Goal: Transaction & Acquisition: Obtain resource

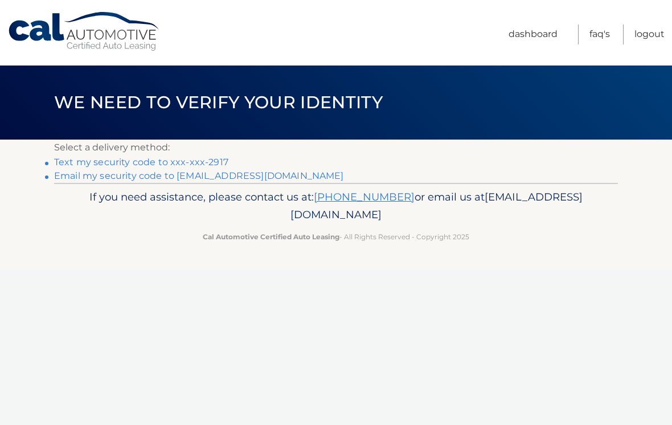
click at [148, 170] on link "**********" at bounding box center [199, 175] width 290 height 11
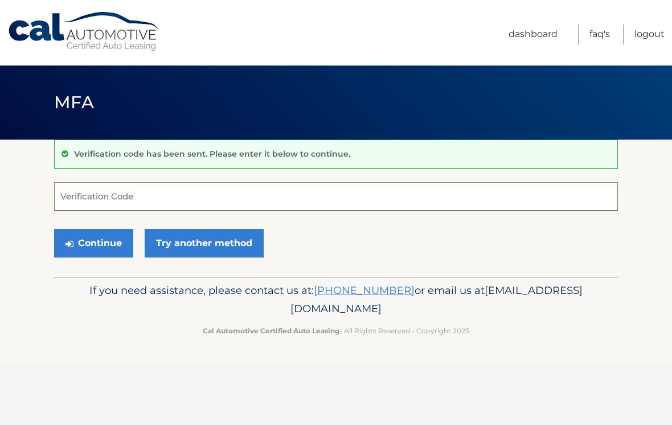
click at [166, 194] on input "Verification Code" at bounding box center [336, 196] width 564 height 28
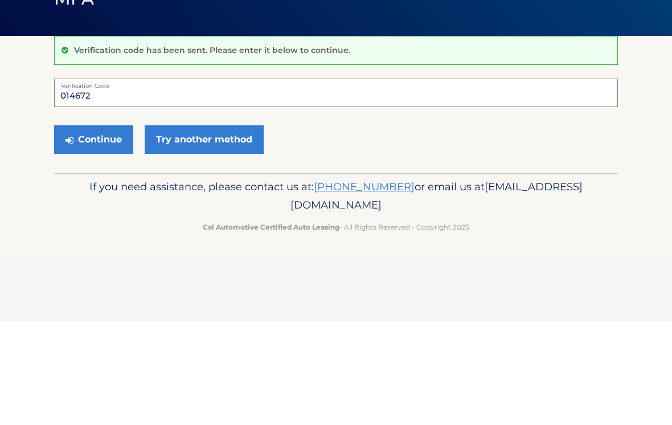
type input "014672"
click at [101, 229] on button "Continue" at bounding box center [93, 243] width 79 height 28
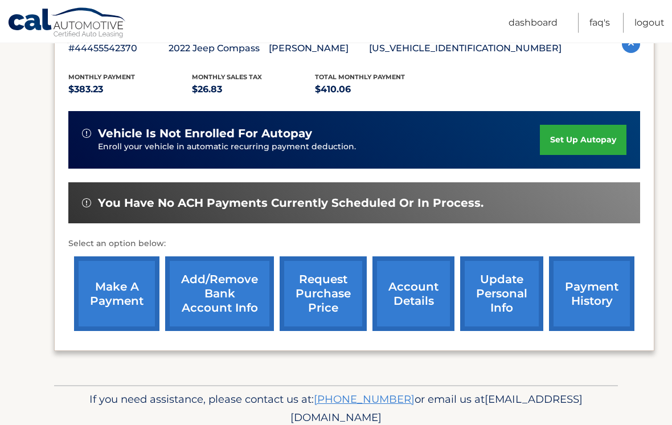
scroll to position [245, 0]
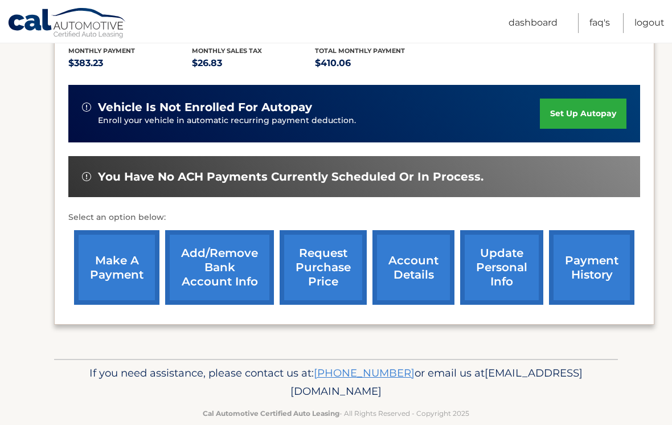
click at [317, 273] on link "request purchase price" at bounding box center [323, 267] width 87 height 75
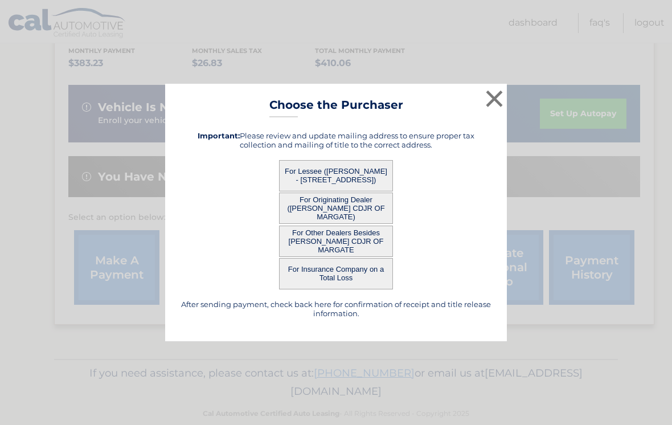
click at [359, 185] on button "For Lessee ([PERSON_NAME] - [STREET_ADDRESS])" at bounding box center [336, 175] width 114 height 31
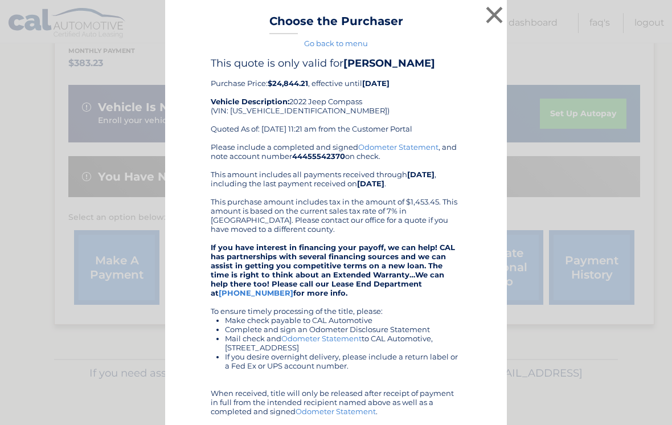
click at [334, 178] on div "Please include a completed and signed Odometer Statement , and note account num…" at bounding box center [336, 301] width 251 height 319
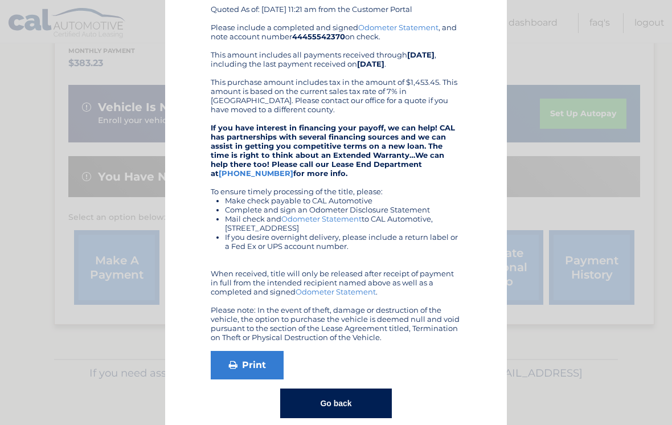
scroll to position [119, 0]
click at [335, 406] on button "Go back" at bounding box center [335, 404] width 111 height 30
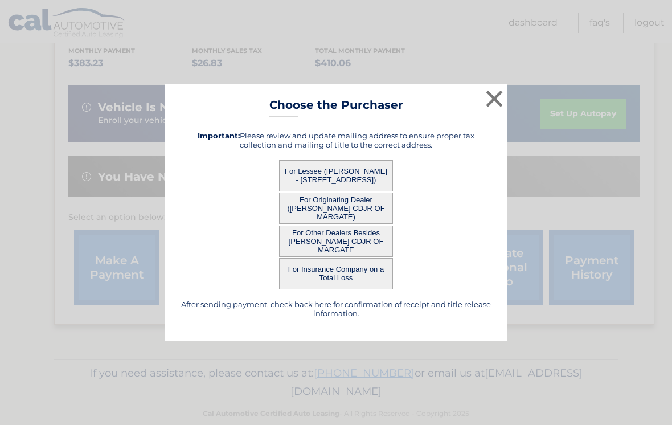
click at [353, 252] on button "For Other Dealers Besides [PERSON_NAME] CDJR OF MARGATE" at bounding box center [336, 241] width 114 height 31
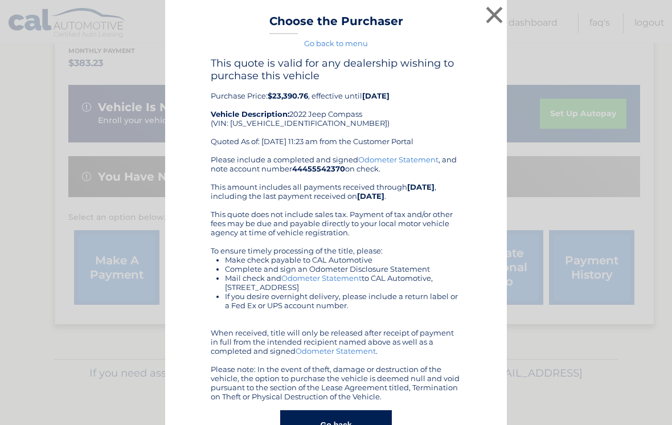
click at [489, 11] on button "×" at bounding box center [494, 14] width 23 height 23
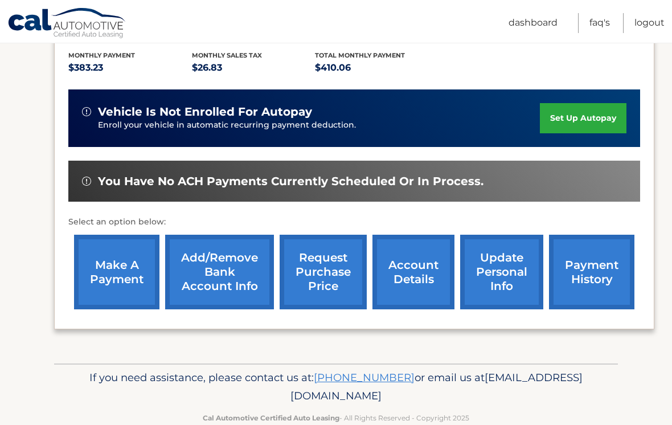
scroll to position [240, 0]
click at [416, 286] on link "account details" at bounding box center [413, 272] width 82 height 75
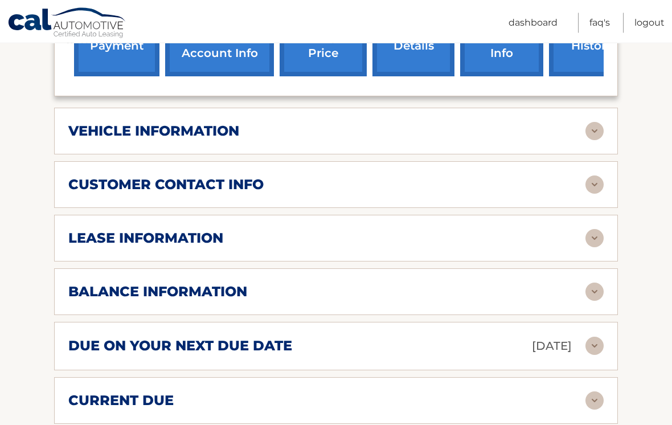
click at [591, 283] on img at bounding box center [595, 292] width 18 height 18
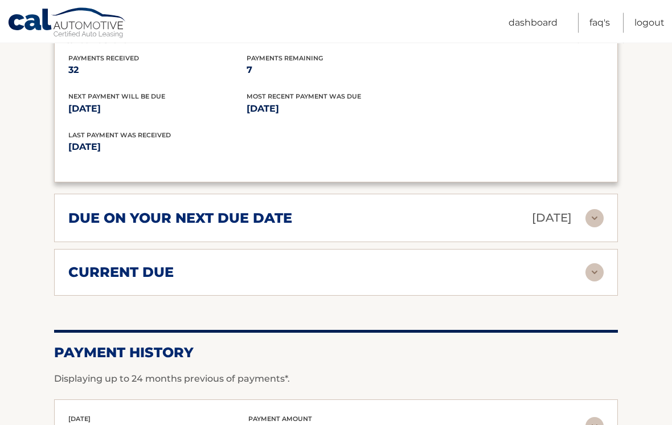
scroll to position [770, 0]
click at [600, 263] on img at bounding box center [595, 272] width 18 height 18
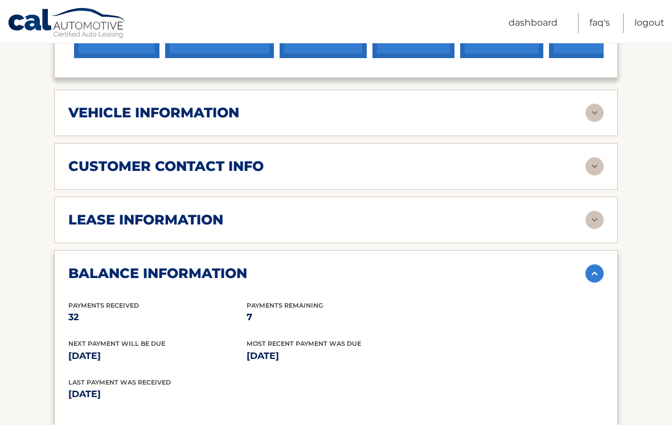
scroll to position [524, 0]
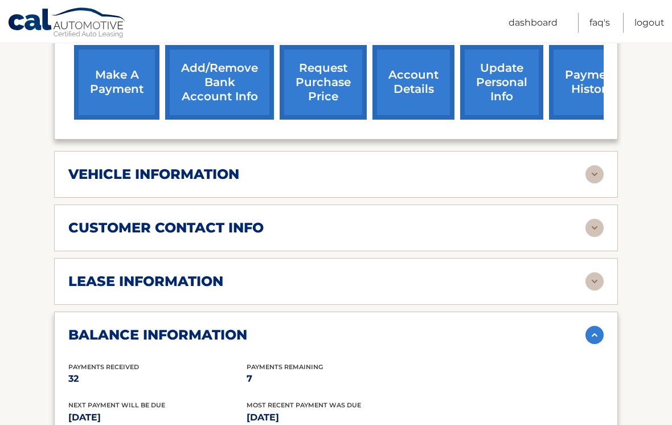
click at [587, 166] on img at bounding box center [595, 175] width 18 height 18
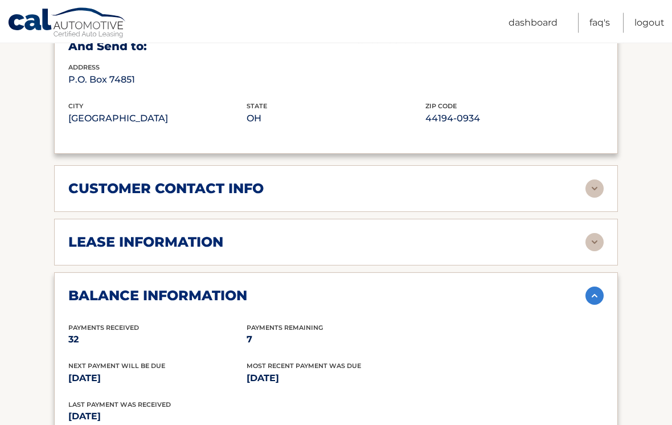
click at [595, 234] on img at bounding box center [595, 243] width 18 height 18
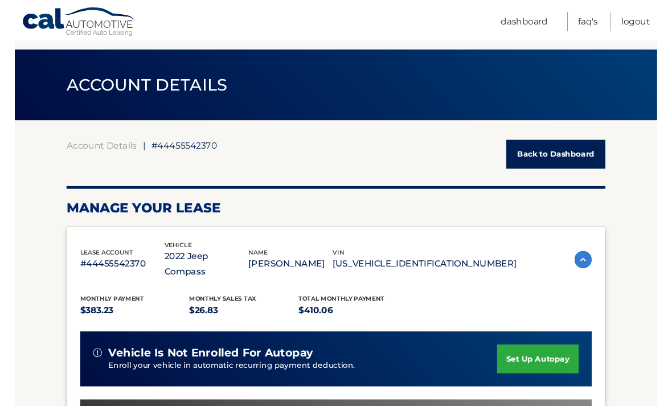
scroll to position [0, 0]
